Goal: Navigation & Orientation: Understand site structure

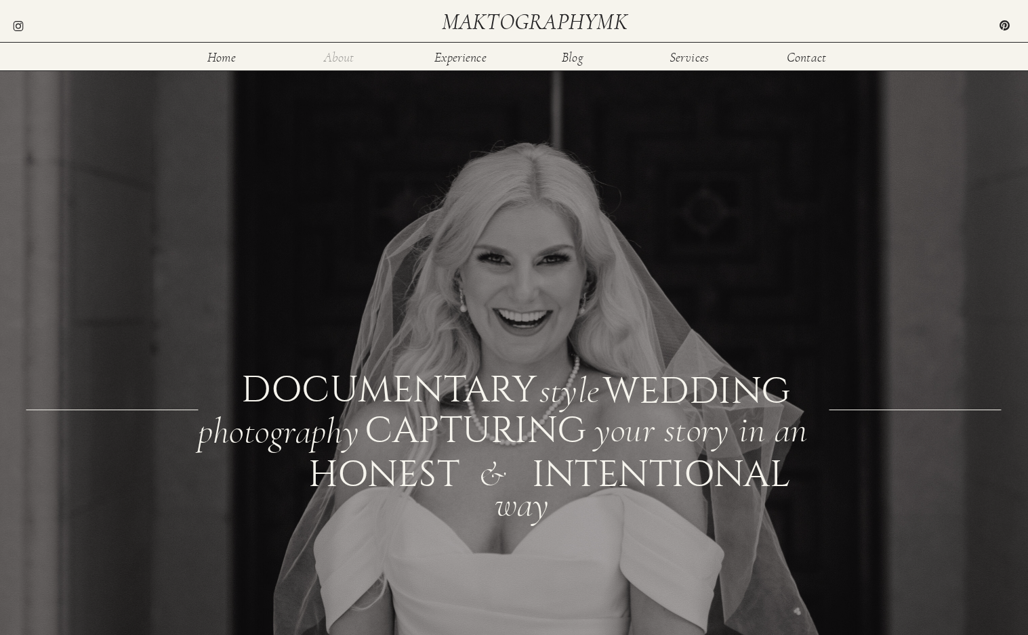
click at [340, 54] on nav "About" at bounding box center [339, 57] width 44 height 12
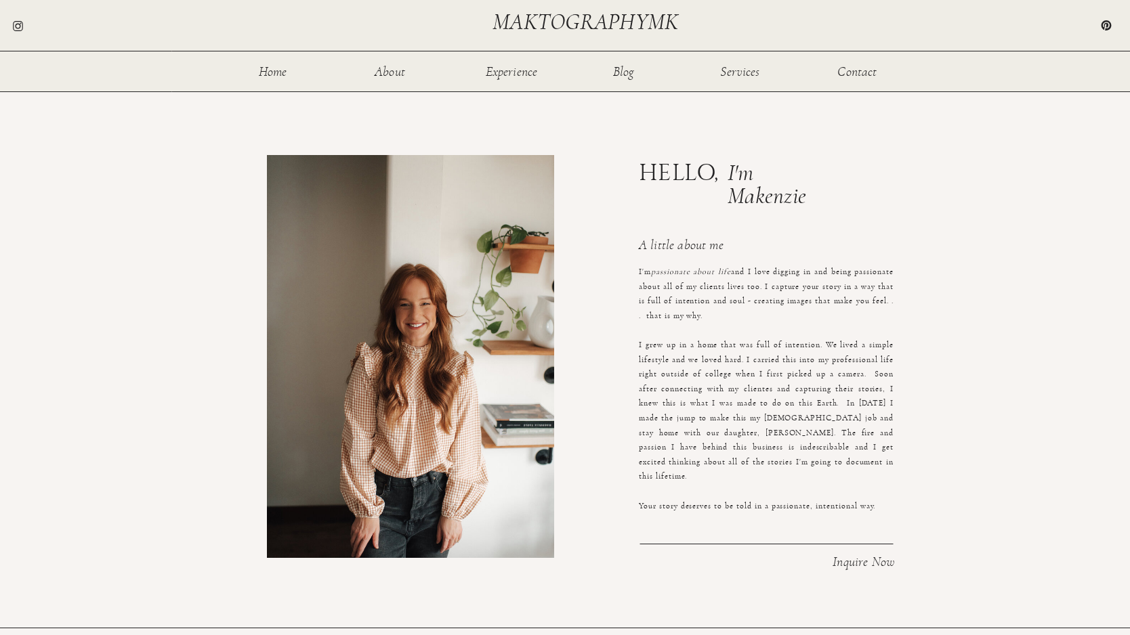
scroll to position [108, 0]
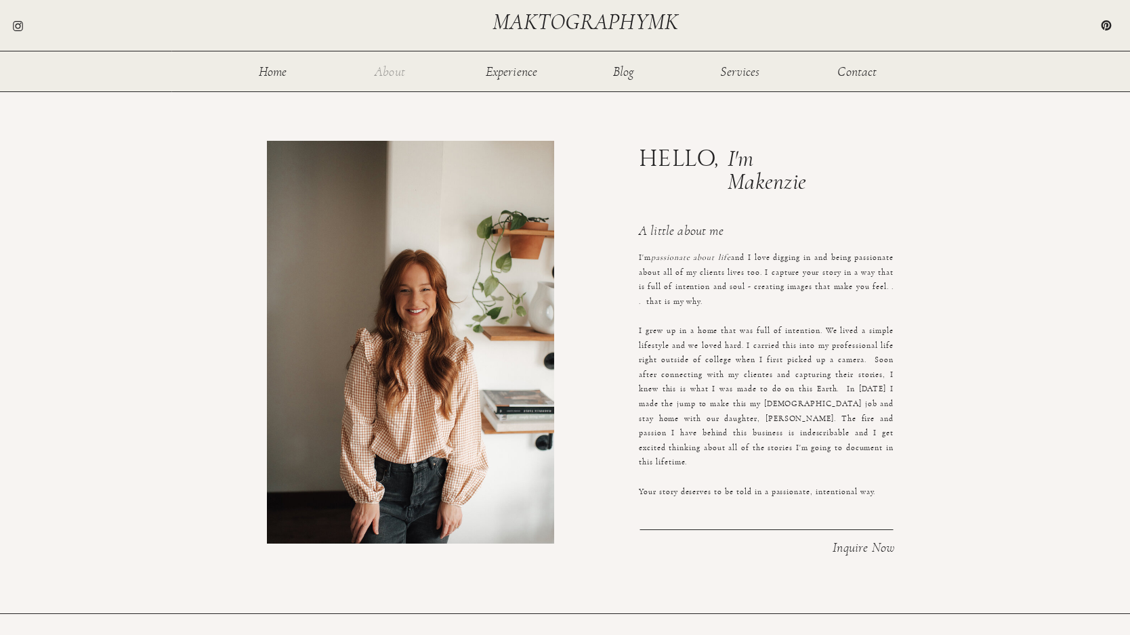
click at [385, 68] on nav "About" at bounding box center [390, 71] width 44 height 12
click at [513, 72] on nav "Experience" at bounding box center [511, 71] width 54 height 12
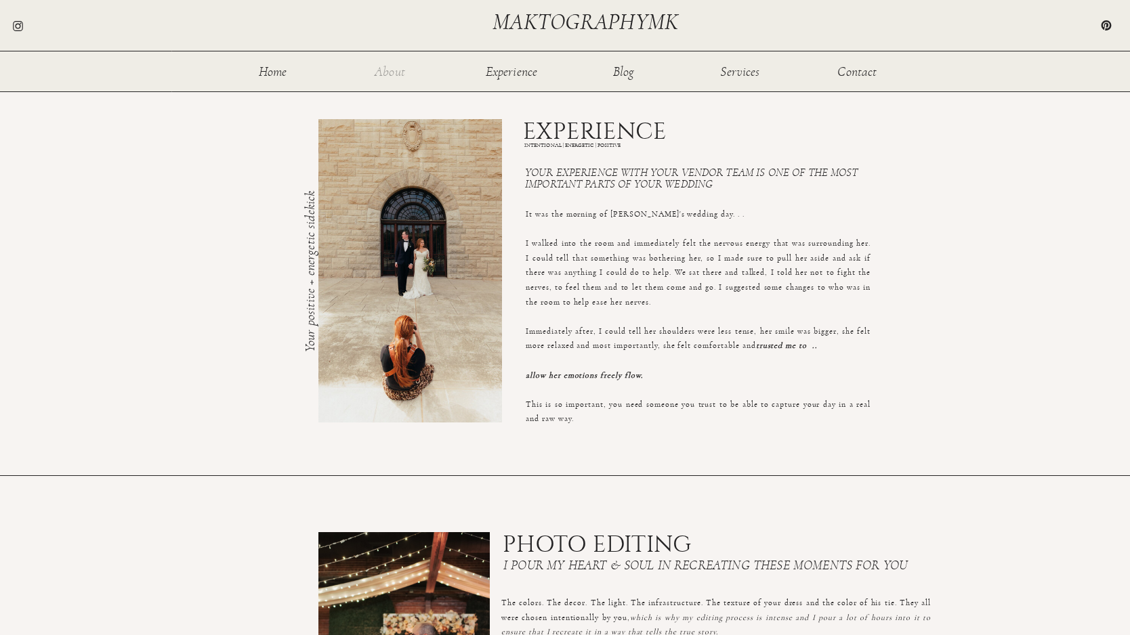
click at [398, 75] on nav "About" at bounding box center [390, 71] width 44 height 12
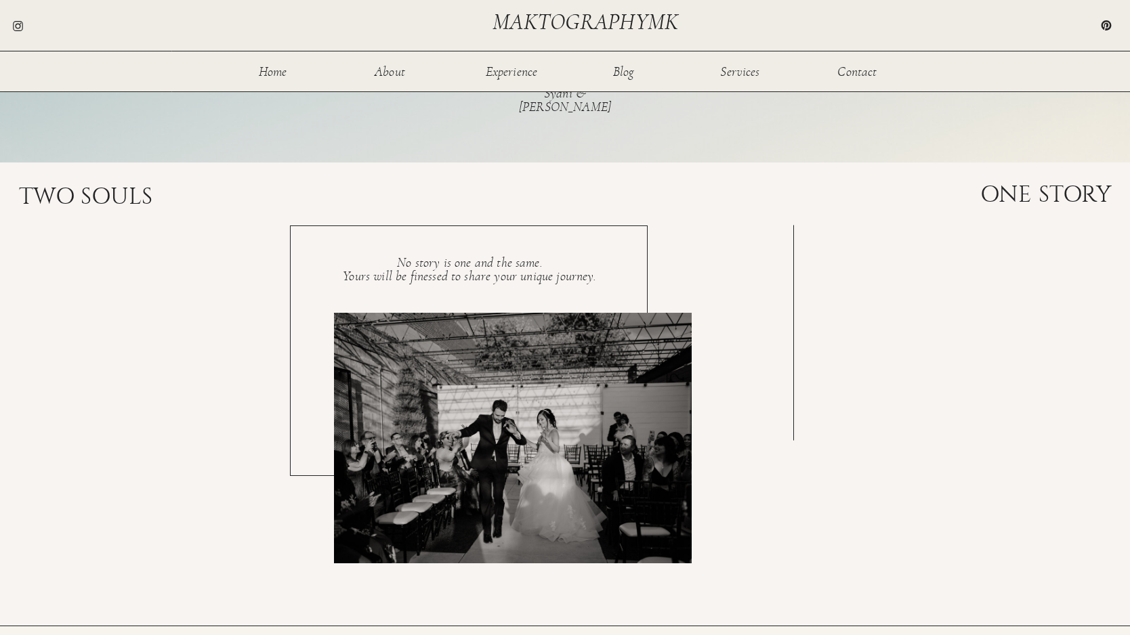
scroll to position [2384, 0]
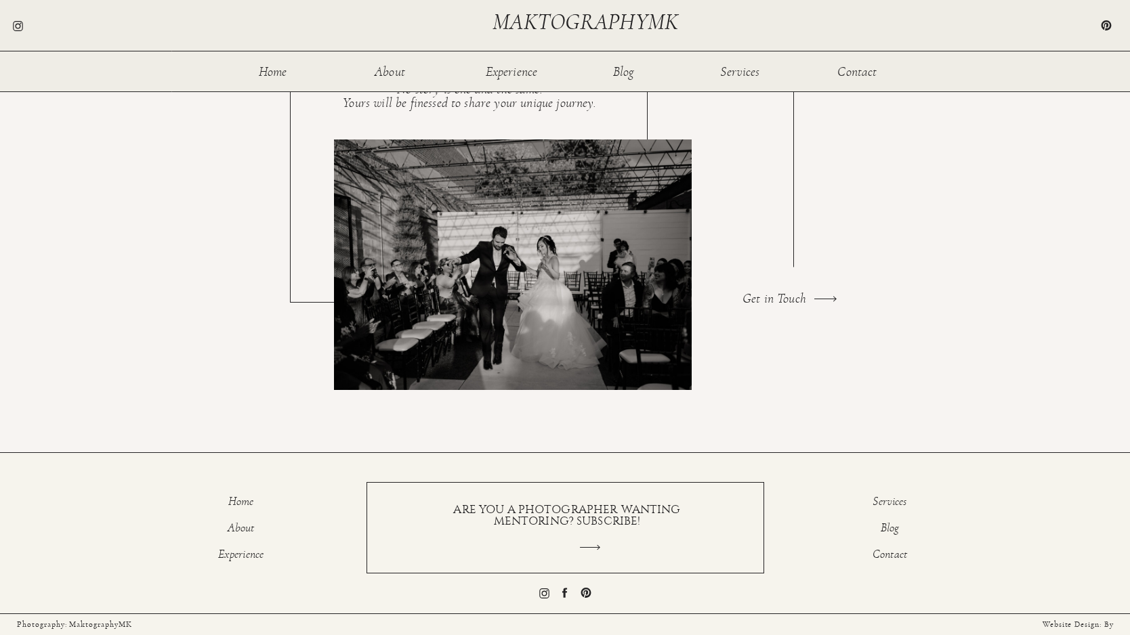
click at [516, 55] on div at bounding box center [469, 177] width 358 height 251
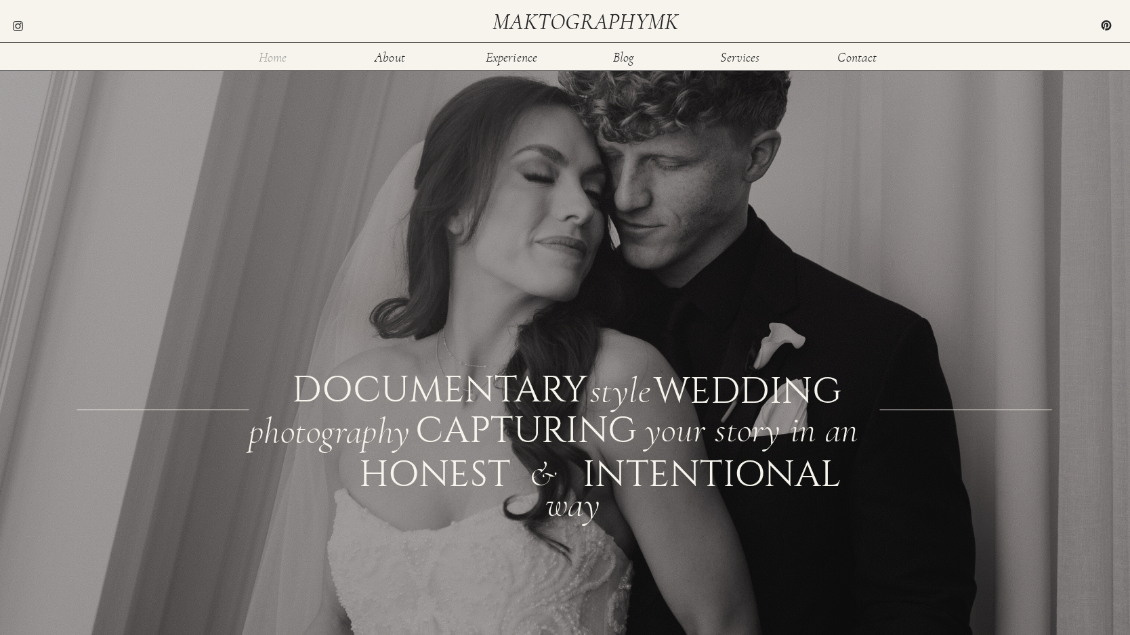
click at [289, 55] on nav "Home" at bounding box center [273, 57] width 44 height 12
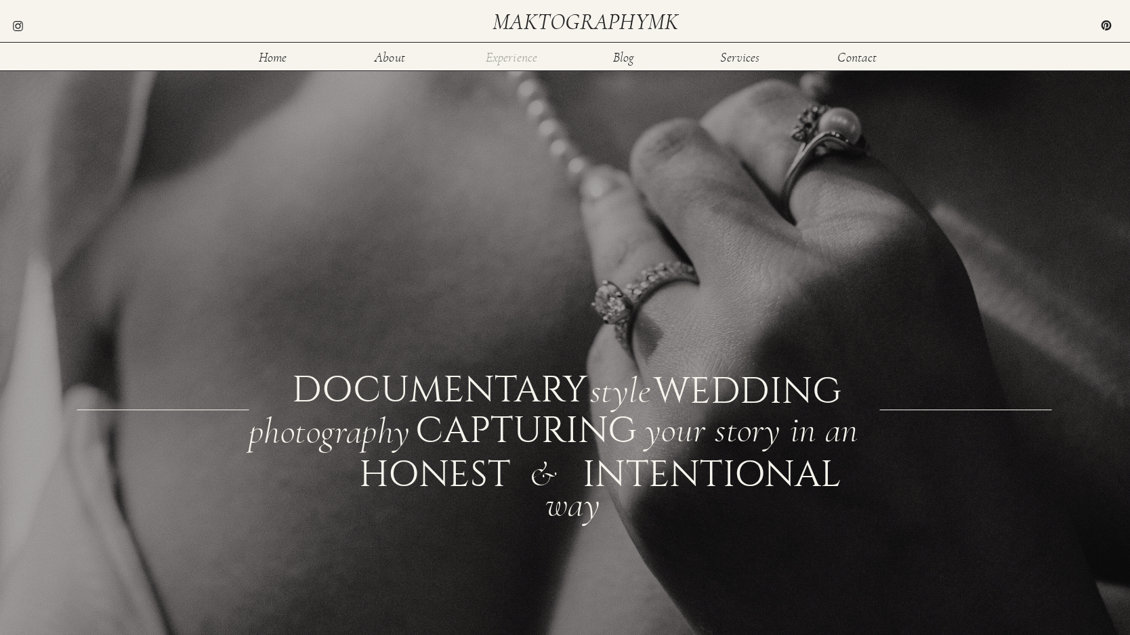
click at [521, 58] on nav "Experience" at bounding box center [511, 57] width 54 height 12
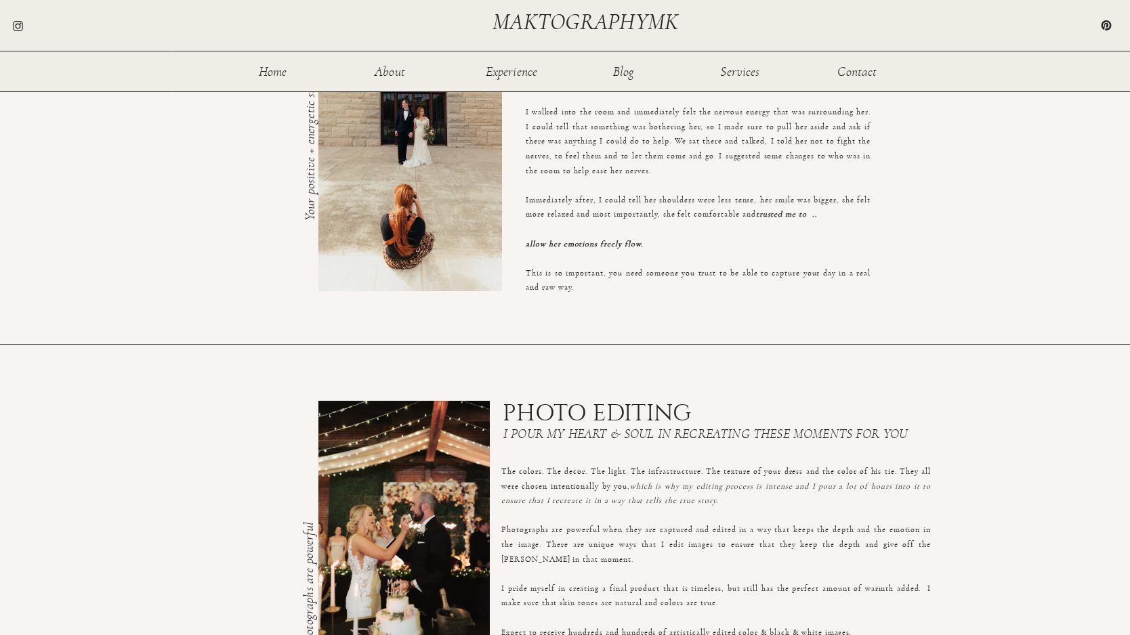
scroll to position [239, 0]
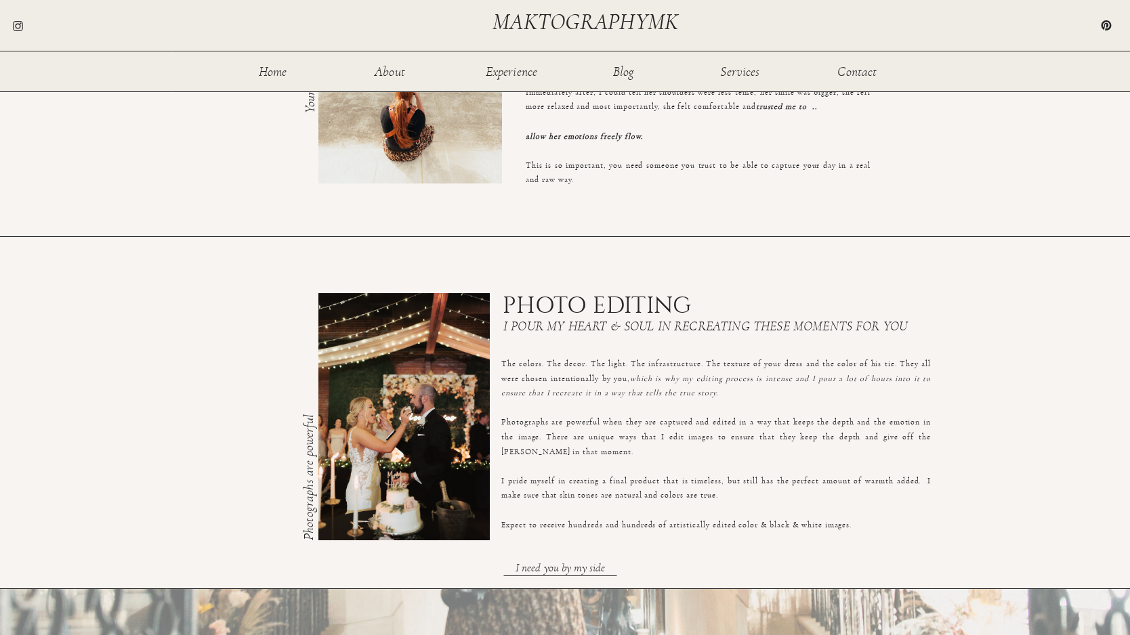
click at [377, 380] on div at bounding box center [403, 416] width 171 height 247
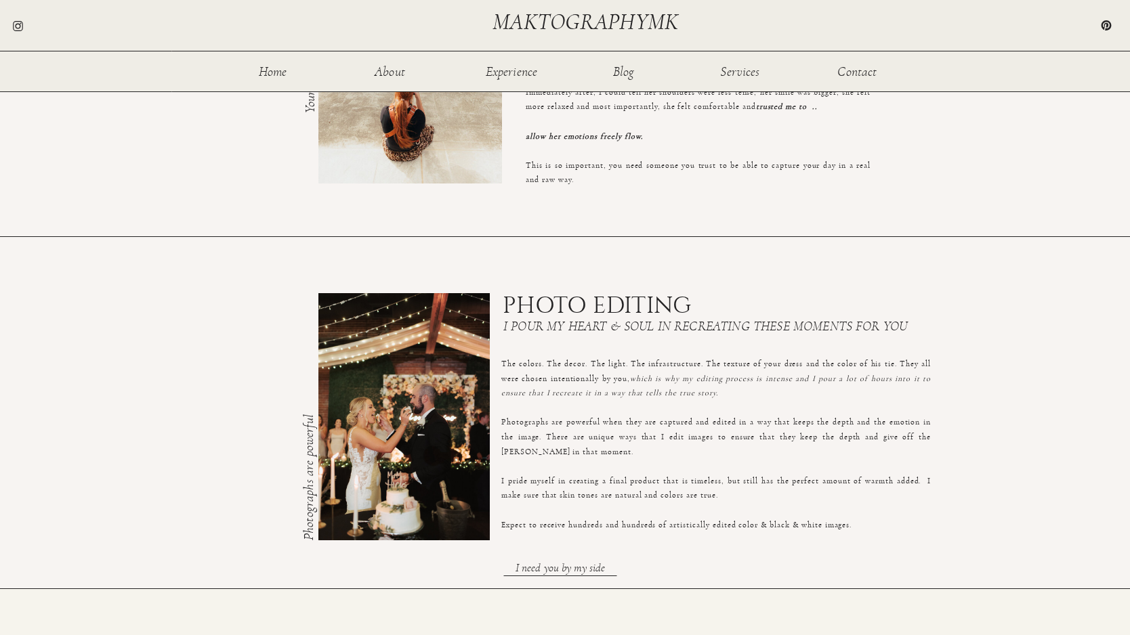
scroll to position [0, 0]
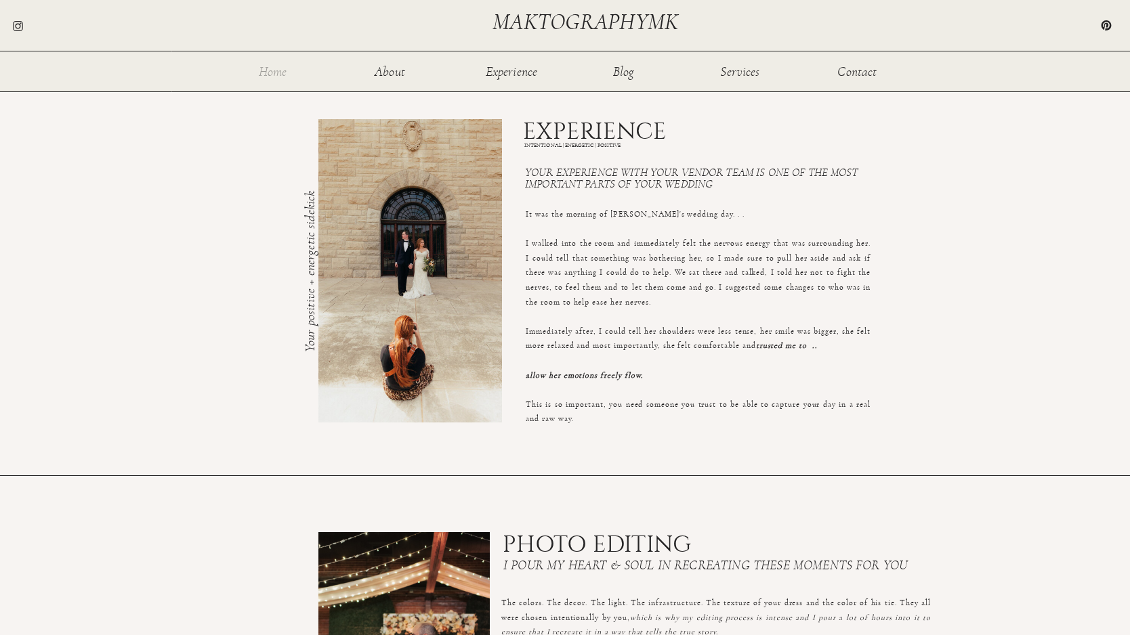
click at [270, 77] on nav "Home" at bounding box center [273, 71] width 44 height 12
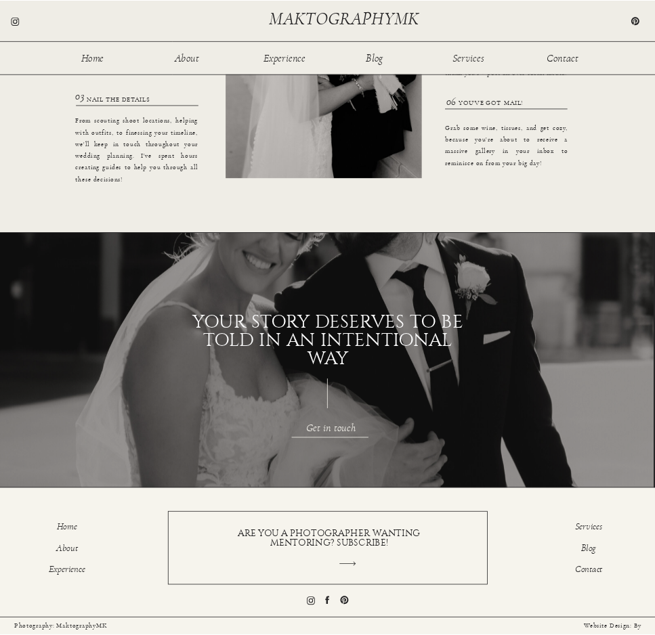
scroll to position [1064, 0]
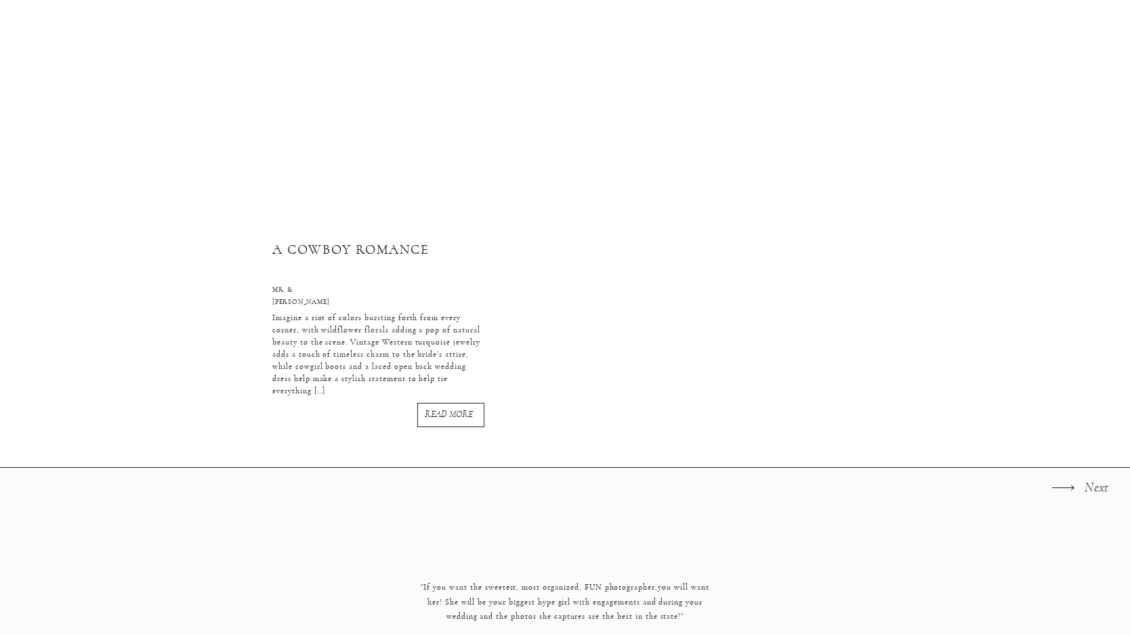
scroll to position [2055, 0]
